Goal: Task Accomplishment & Management: Complete application form

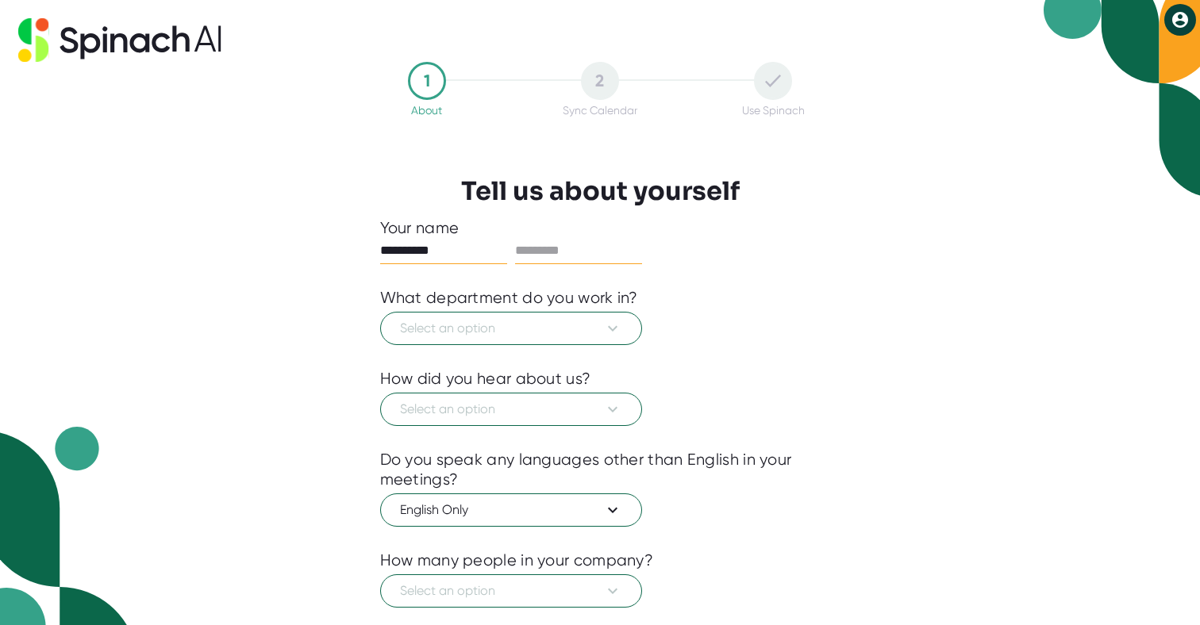
type input "**********"
click at [571, 246] on input "text" at bounding box center [578, 250] width 127 height 25
type input "**********"
click at [491, 321] on span "Select an option" at bounding box center [511, 328] width 222 height 19
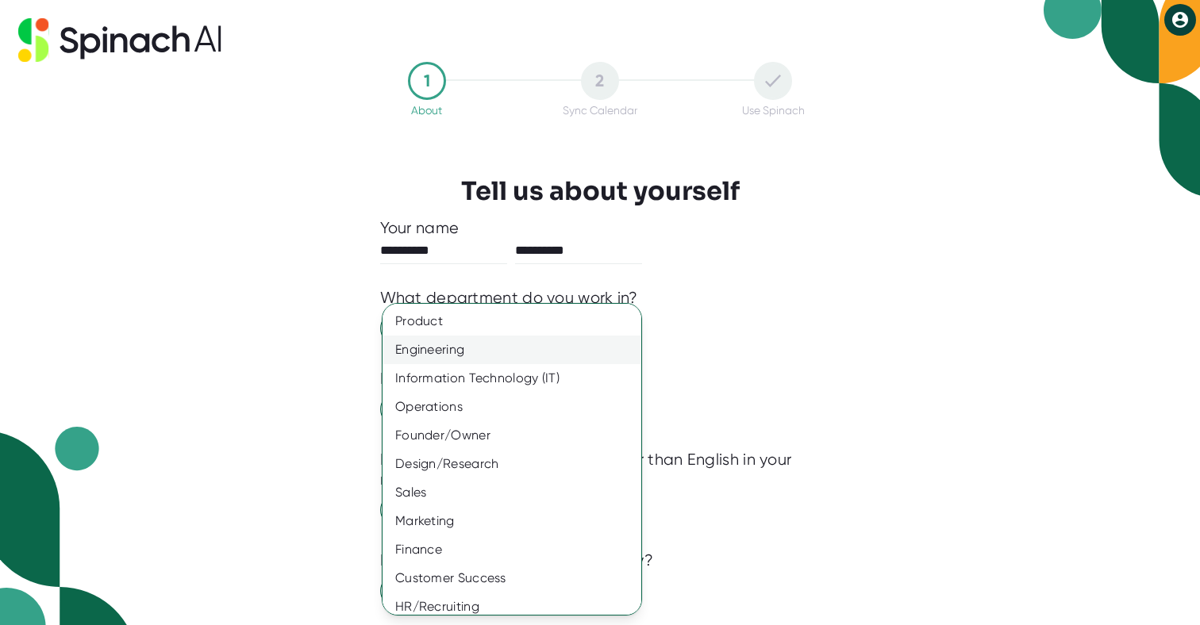
click at [479, 344] on div "Engineering" at bounding box center [512, 350] width 259 height 29
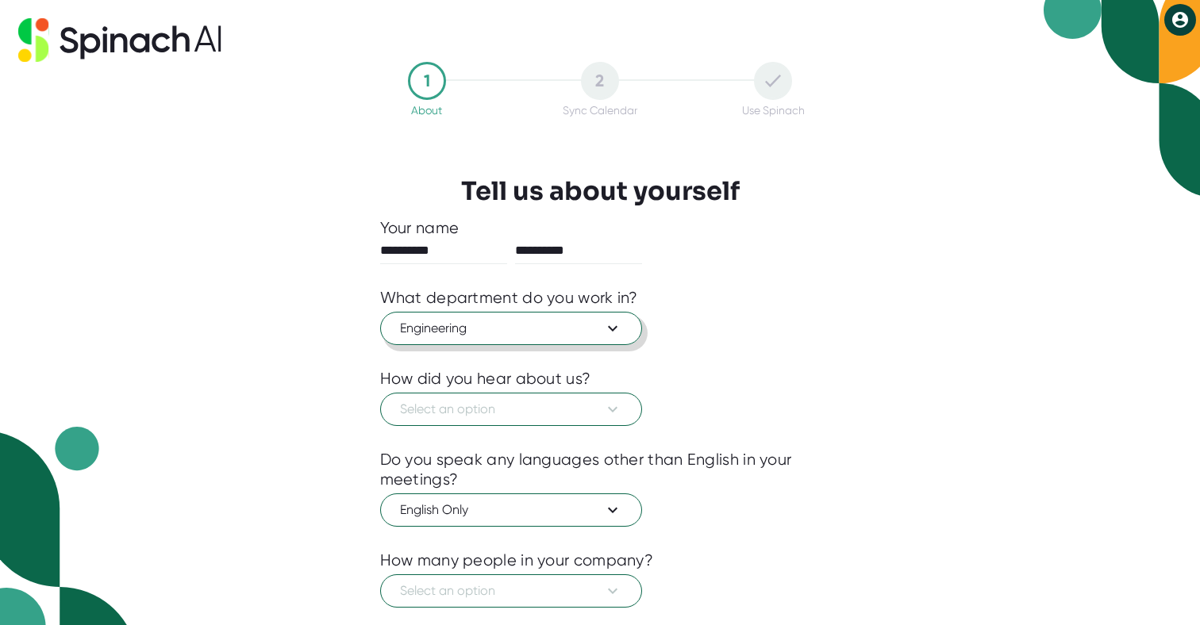
click at [528, 325] on span "Engineering" at bounding box center [511, 328] width 222 height 19
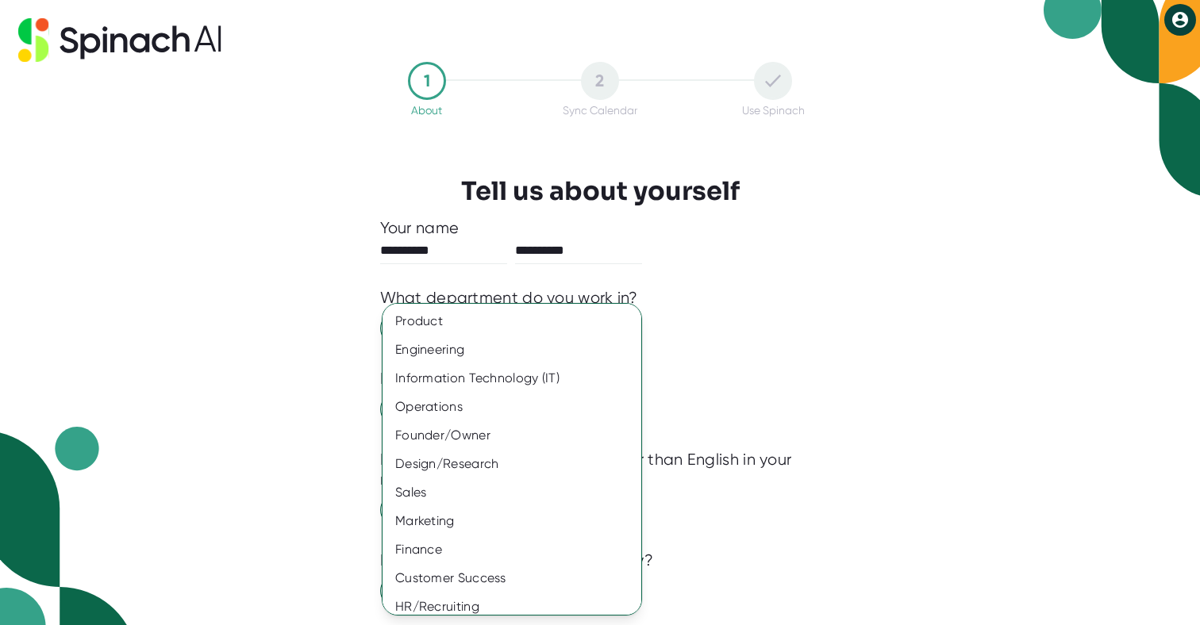
click at [736, 363] on div at bounding box center [600, 312] width 1200 height 625
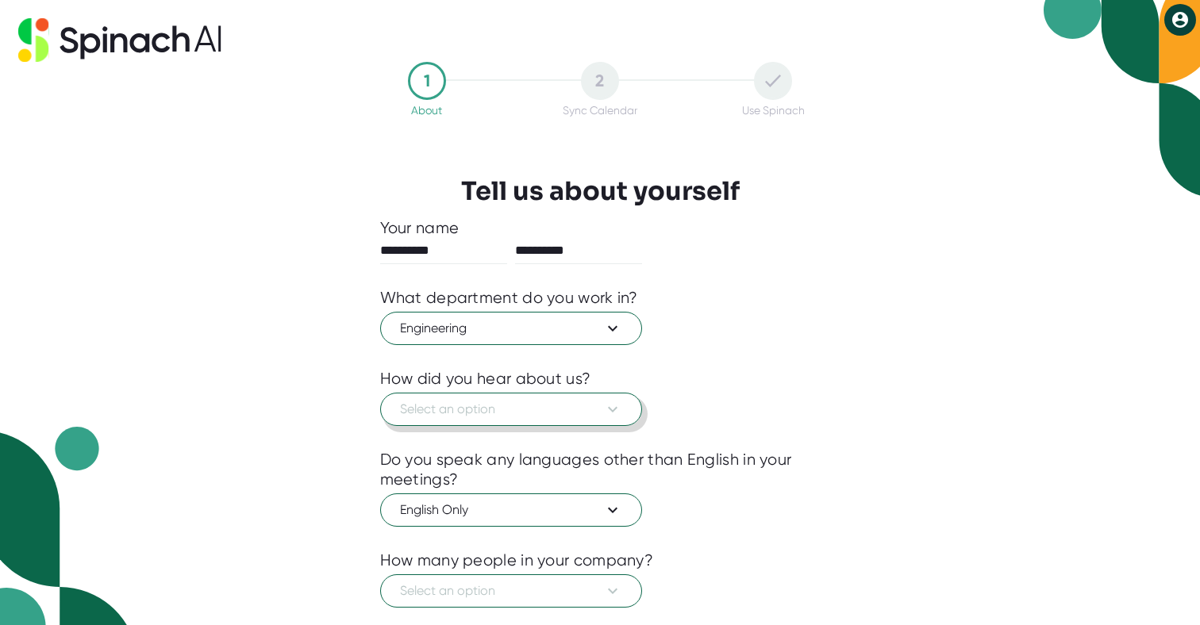
click at [577, 407] on span "Select an option" at bounding box center [511, 409] width 222 height 19
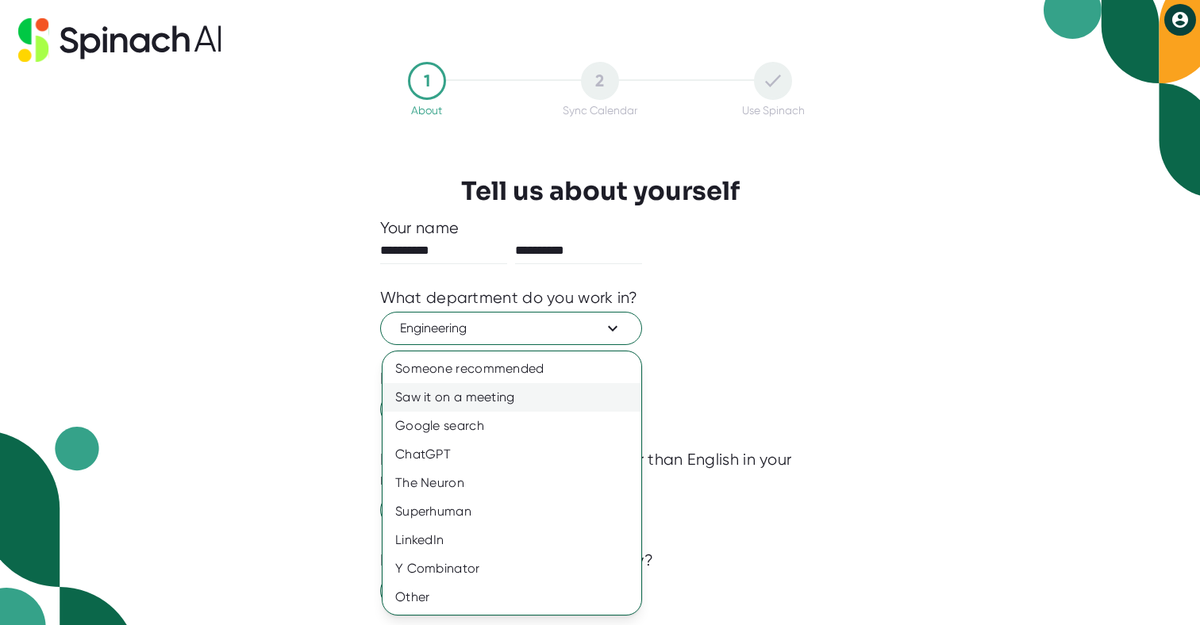
click at [544, 396] on div "Saw it on a meeting" at bounding box center [512, 397] width 259 height 29
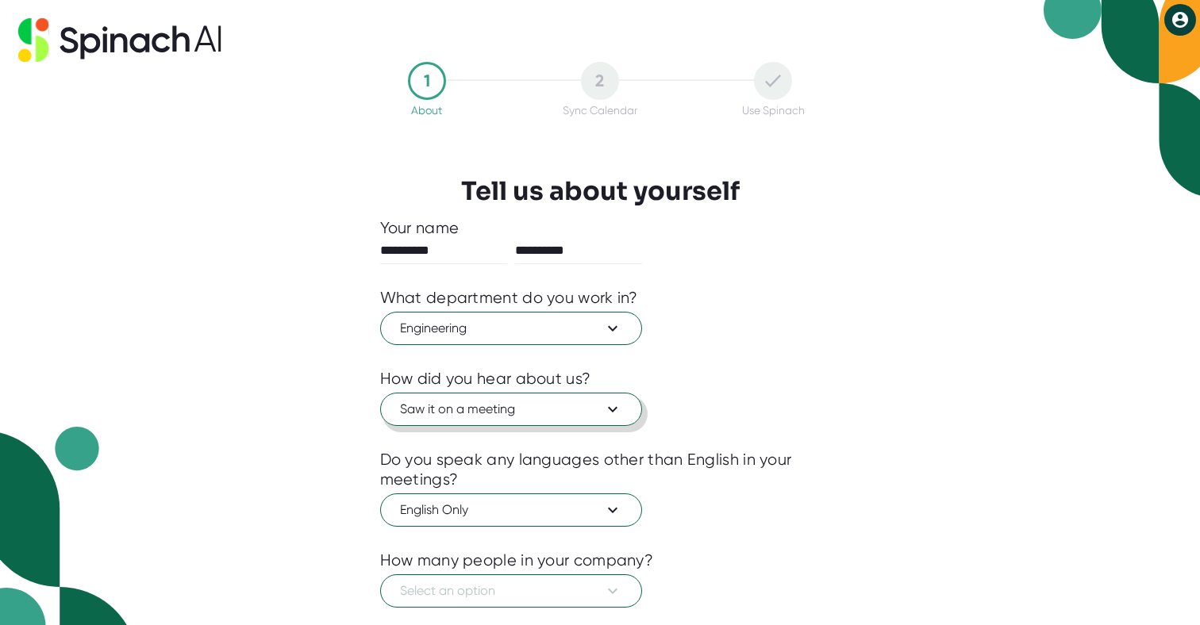
scroll to position [94, 0]
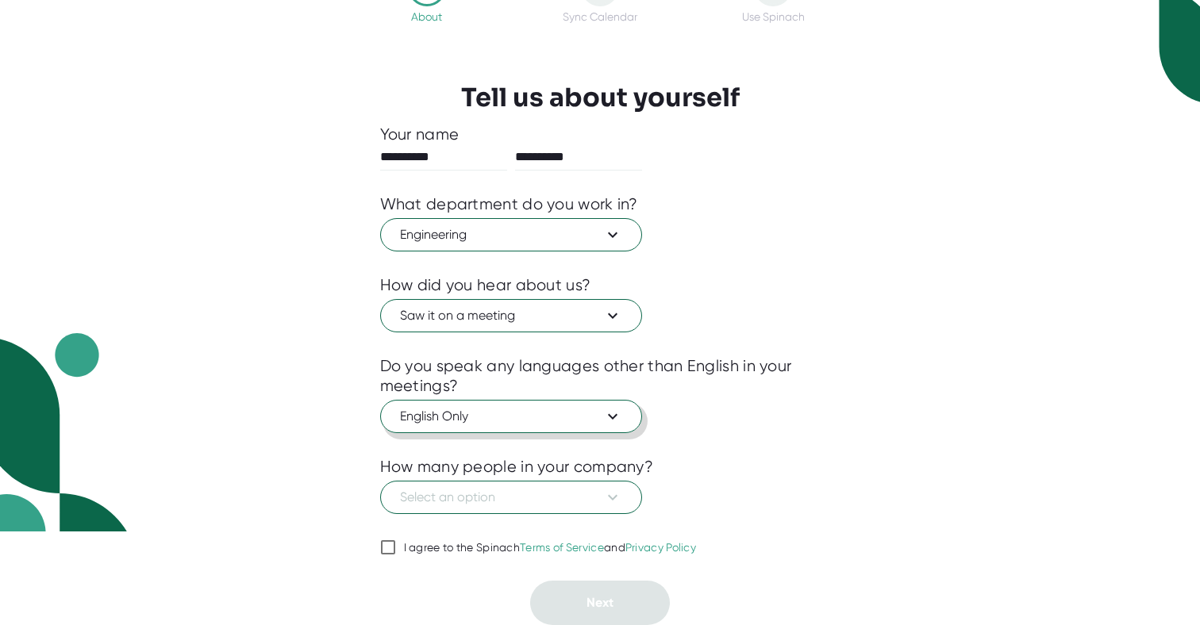
click at [605, 412] on icon at bounding box center [612, 416] width 19 height 19
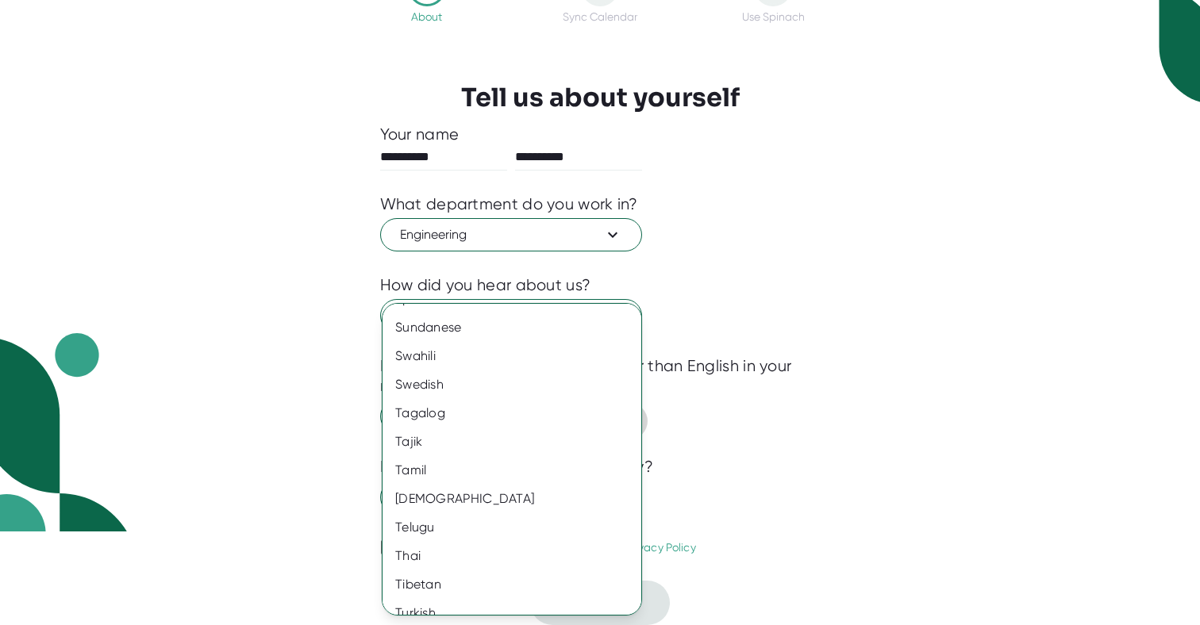
scroll to position [2537, 0]
click at [412, 527] on div "Telugu" at bounding box center [512, 527] width 259 height 29
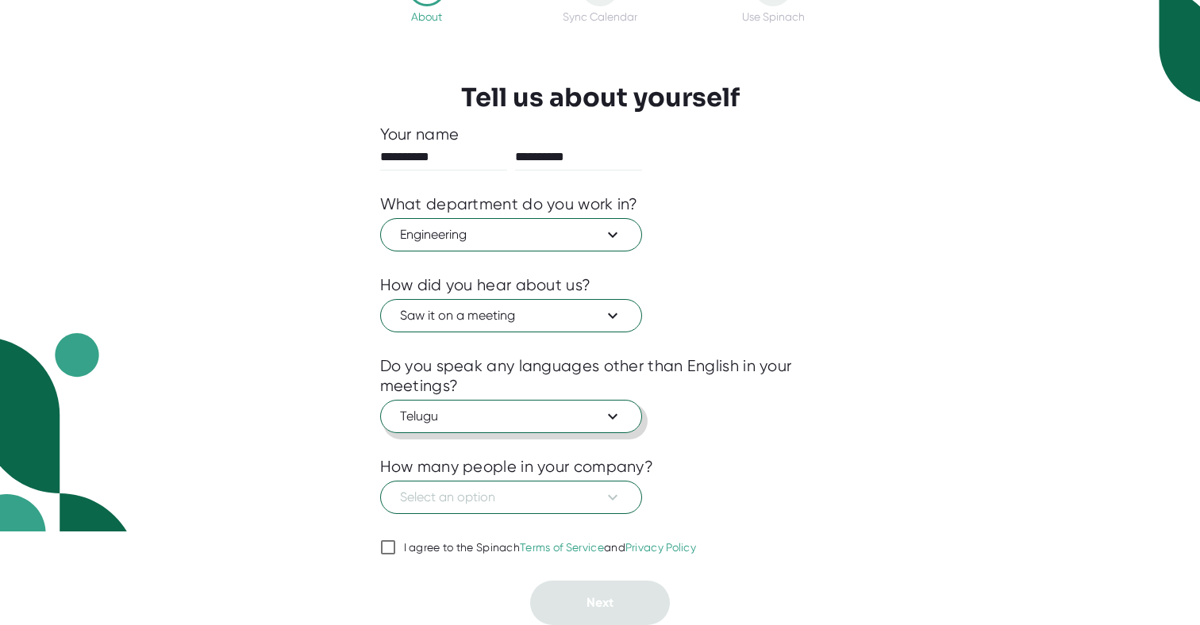
click at [614, 415] on icon at bounding box center [613, 417] width 10 height 6
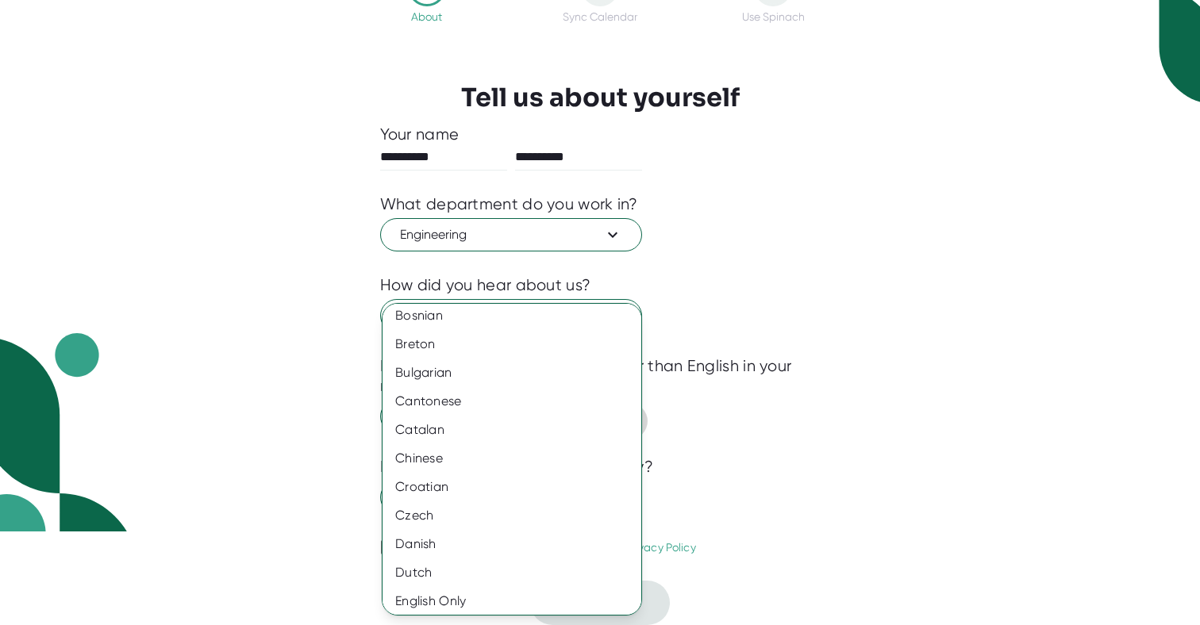
scroll to position [1006, 0]
click at [426, 540] on div "Hindi" at bounding box center [512, 544] width 259 height 29
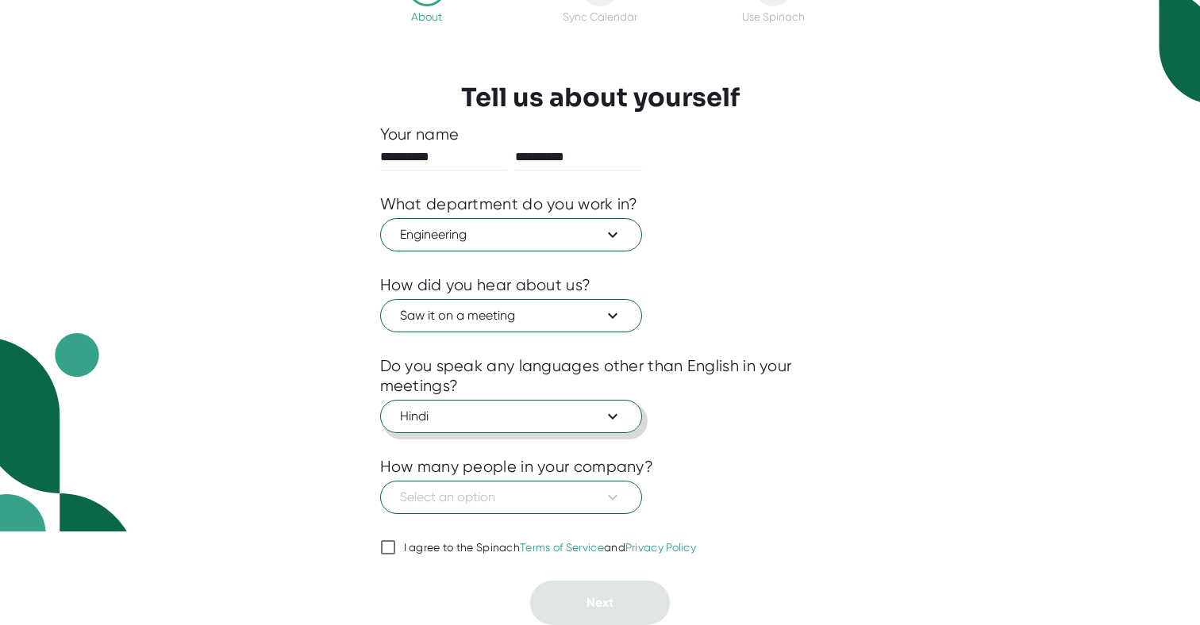
click at [616, 407] on icon at bounding box center [612, 416] width 19 height 19
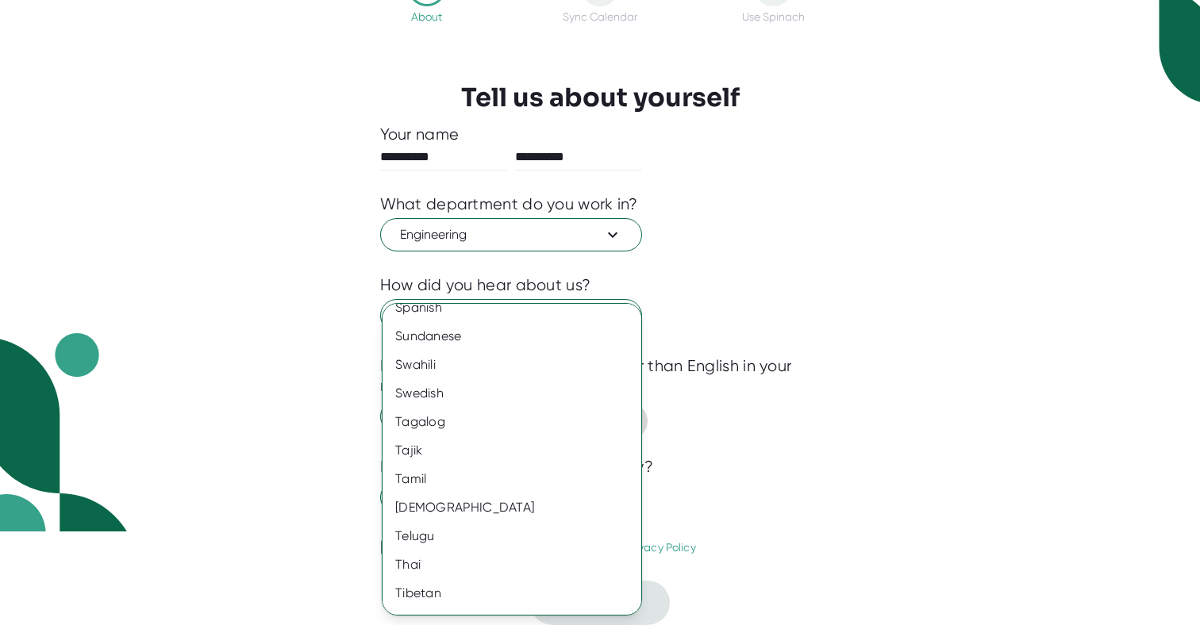
scroll to position [2532, 0]
click at [709, 460] on div at bounding box center [600, 312] width 1200 height 625
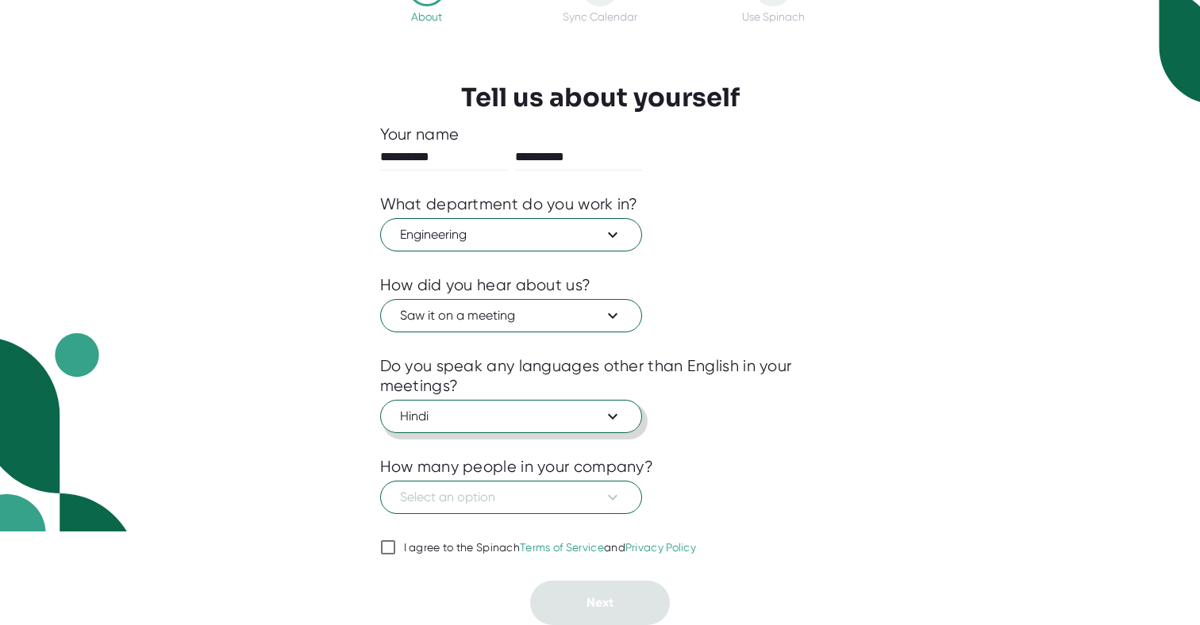
click at [613, 417] on icon at bounding box center [613, 417] width 10 height 6
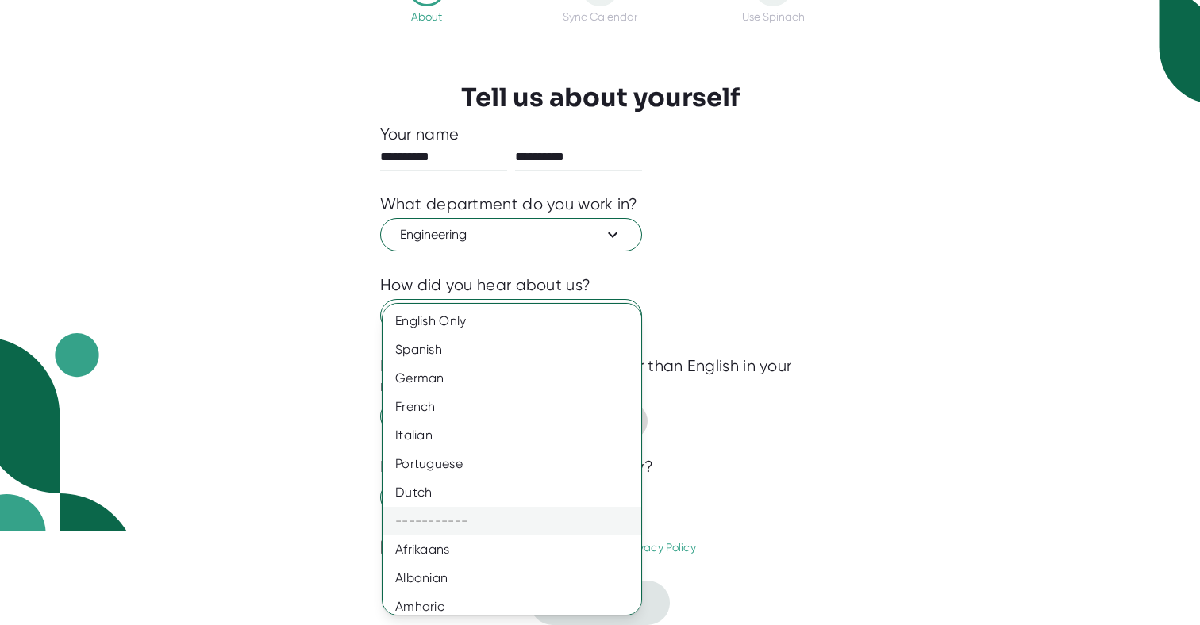
click at [492, 515] on div "-----------" at bounding box center [512, 521] width 259 height 29
click at [488, 330] on div "English Only" at bounding box center [512, 321] width 259 height 29
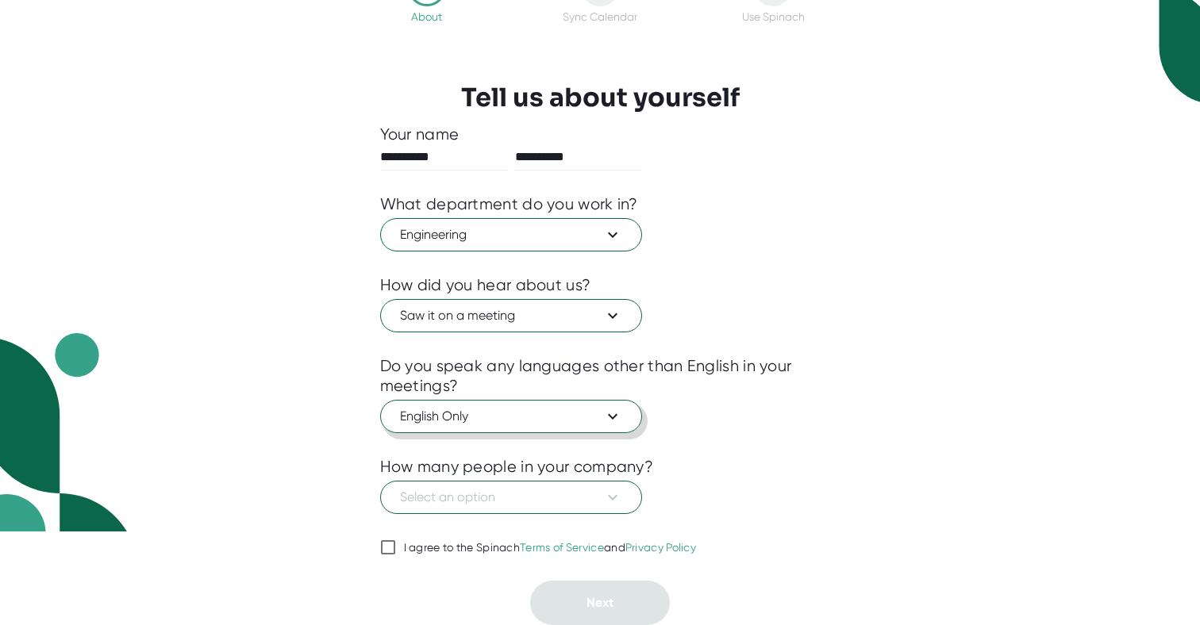
click at [871, 395] on div "**********" at bounding box center [600, 218] width 1200 height 625
click at [621, 495] on icon at bounding box center [612, 497] width 19 height 19
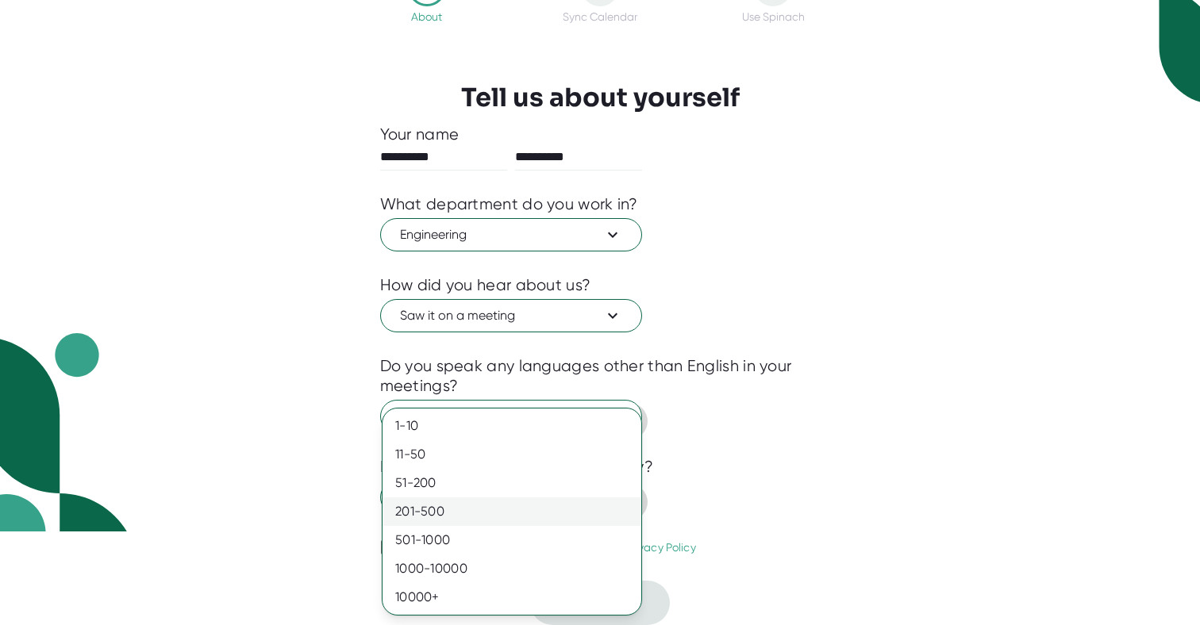
click at [433, 513] on div "201-500" at bounding box center [512, 512] width 259 height 29
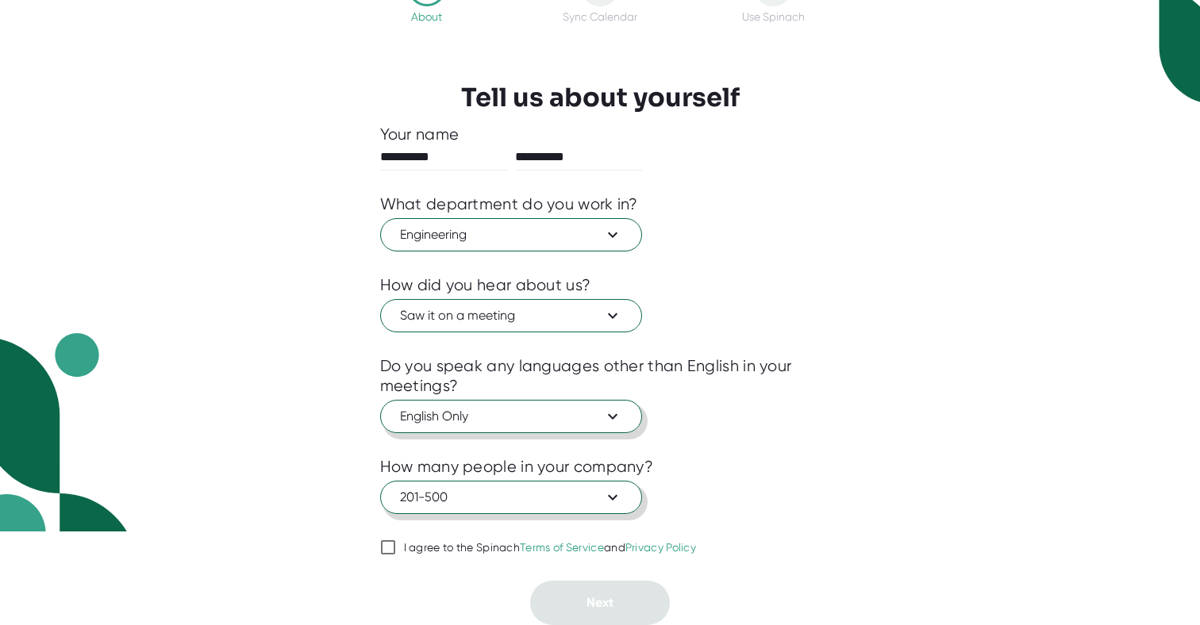
click at [965, 437] on div "**********" at bounding box center [600, 218] width 1200 height 625
click at [386, 541] on input "I agree to the Spinach Terms of Service and Privacy Policy" at bounding box center [388, 547] width 16 height 19
checkbox input "true"
click at [598, 605] on span "Next" at bounding box center [599, 602] width 27 height 15
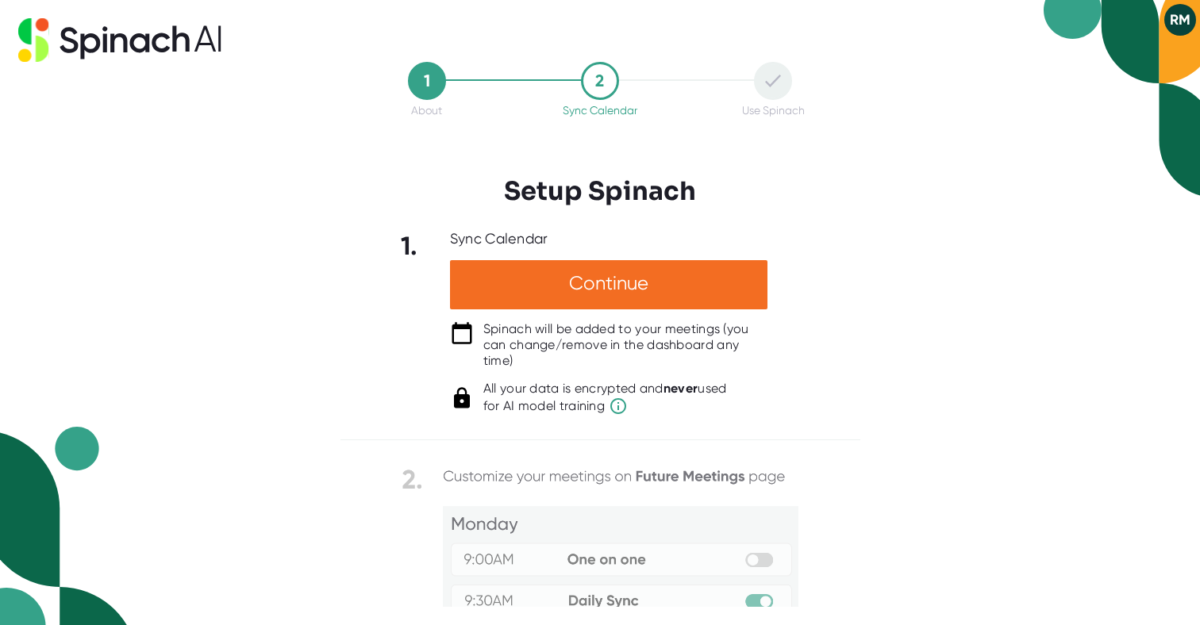
scroll to position [0, 0]
click at [872, 535] on div "1 About 2 Sync Calendar Use Spinach Setup Spinach 1. Sync Calendar Continue Spi…" at bounding box center [600, 312] width 1200 height 625
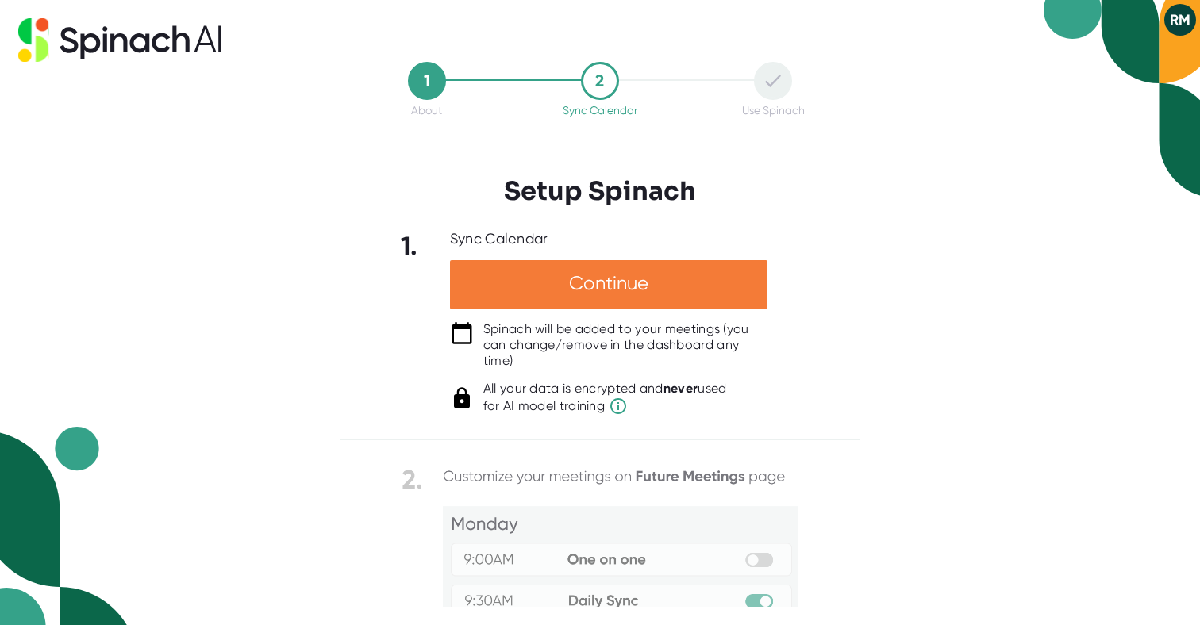
click at [607, 275] on div "Continue" at bounding box center [608, 284] width 317 height 49
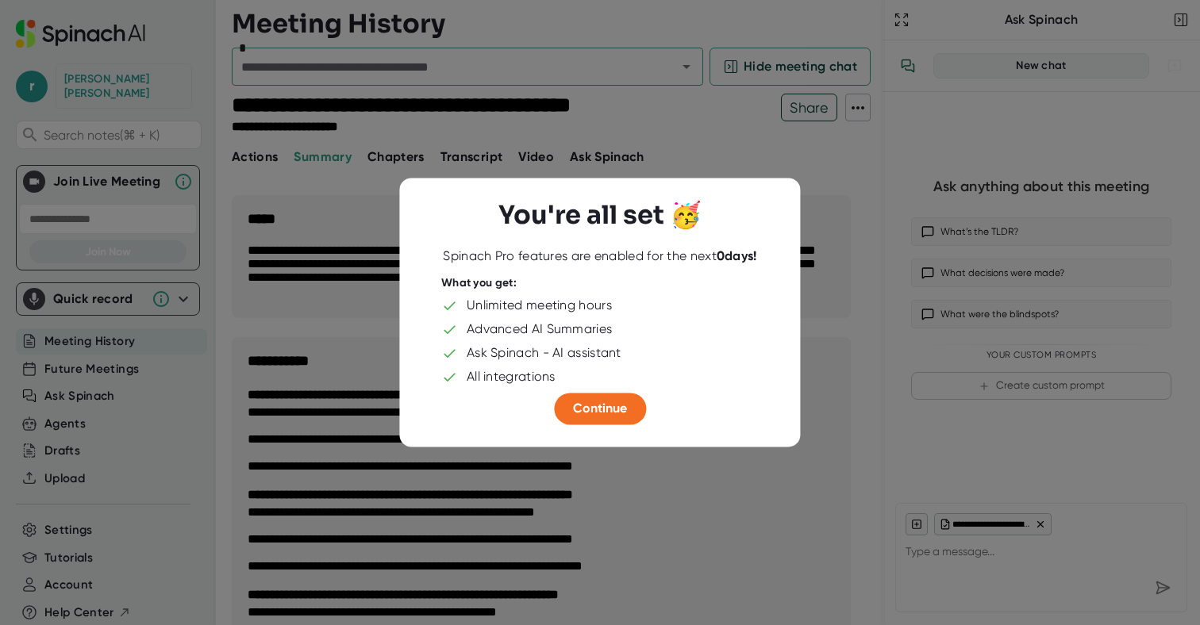
drag, startPoint x: 715, startPoint y: 254, endPoint x: 766, endPoint y: 254, distance: 50.8
click at [766, 254] on div "You're all set 🥳 Spinach Pro features are enabled for the next 0 days! What you…" at bounding box center [599, 312] width 357 height 225
click at [765, 254] on div "You're all set 🥳 Spinach Pro features are enabled for the next 0 days! What you…" at bounding box center [599, 312] width 357 height 225
click at [599, 405] on span "Continue" at bounding box center [600, 409] width 54 height 15
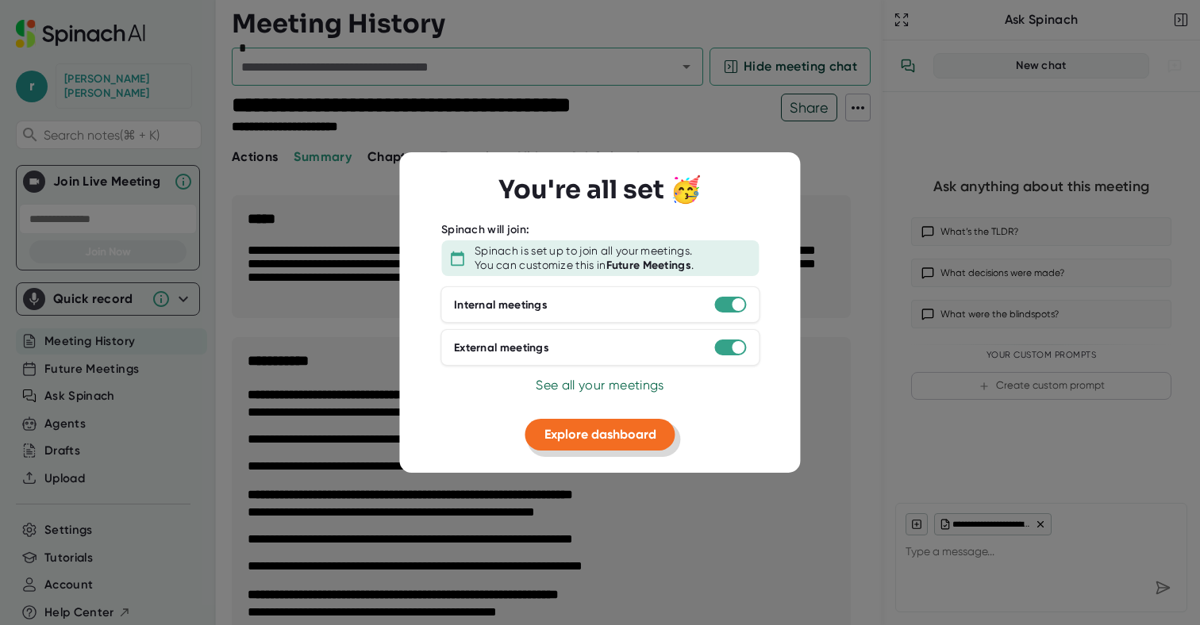
click at [629, 430] on span "Explore dashboard" at bounding box center [600, 434] width 112 height 15
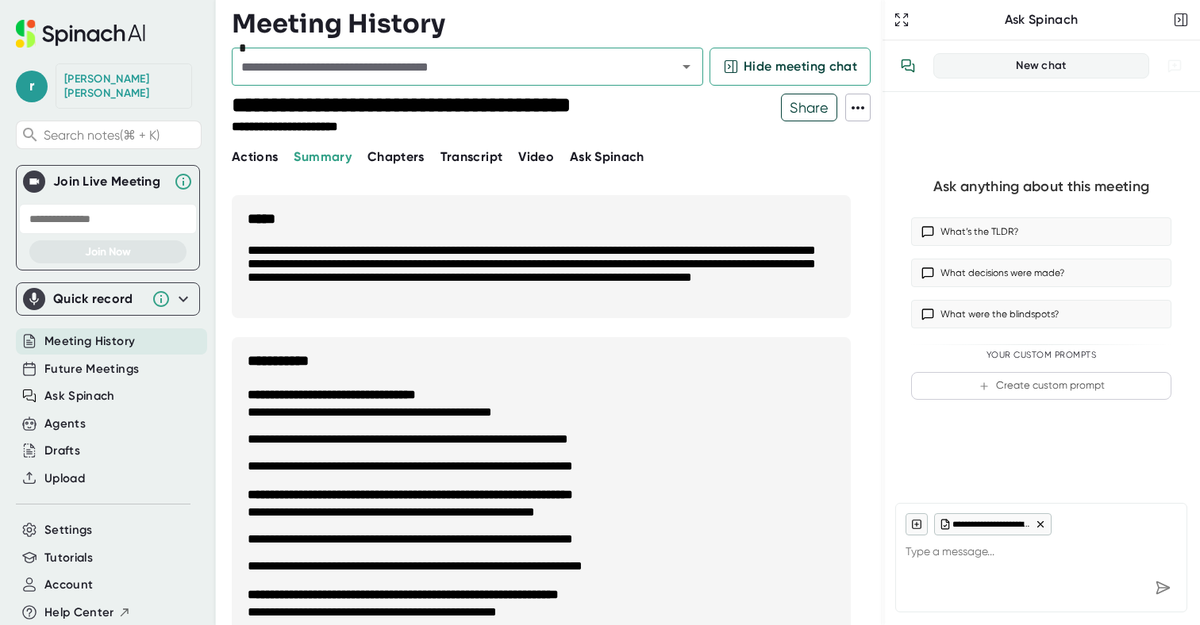
type textarea "x"
